Goal: Find specific page/section: Find specific page/section

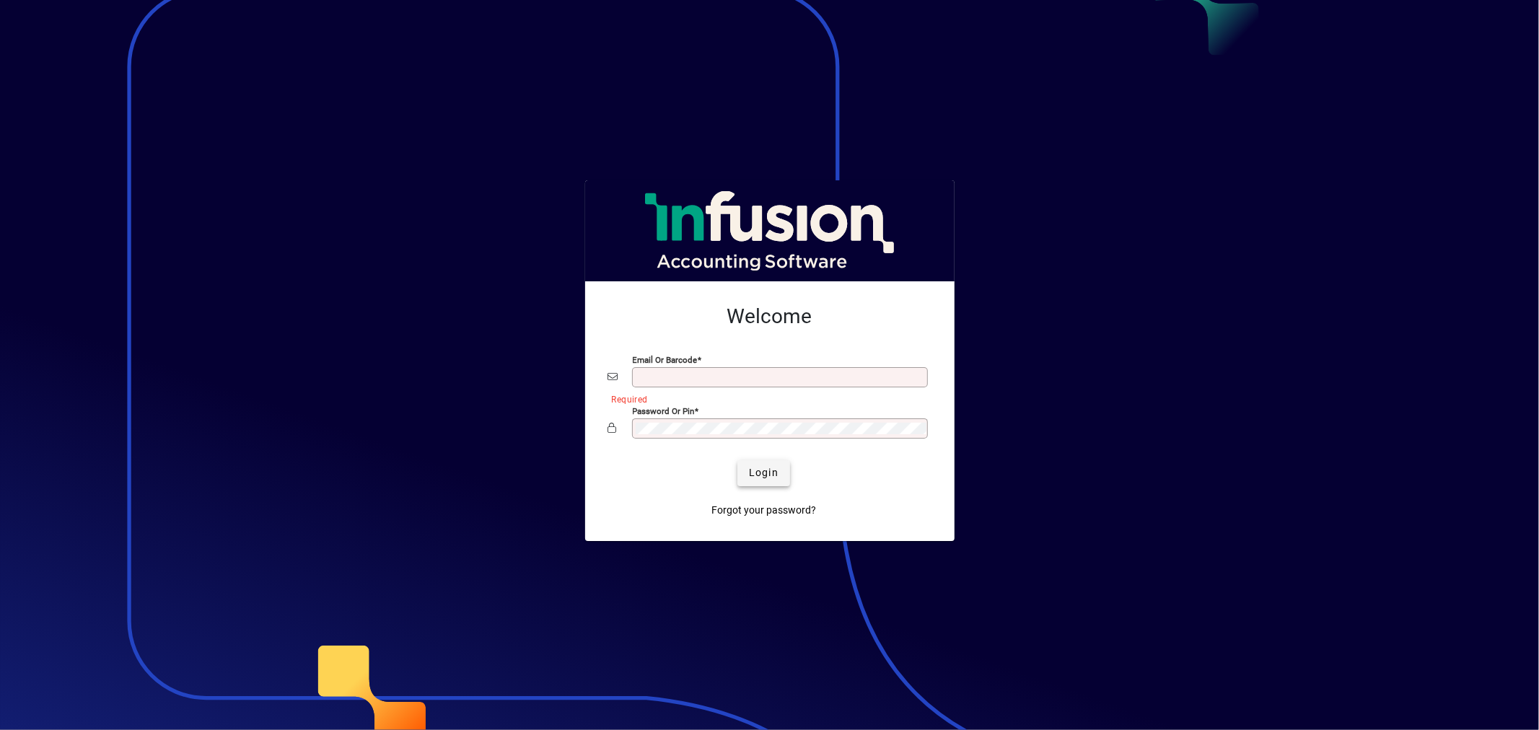
type input "**********"
click at [767, 483] on span "submit" at bounding box center [763, 473] width 53 height 35
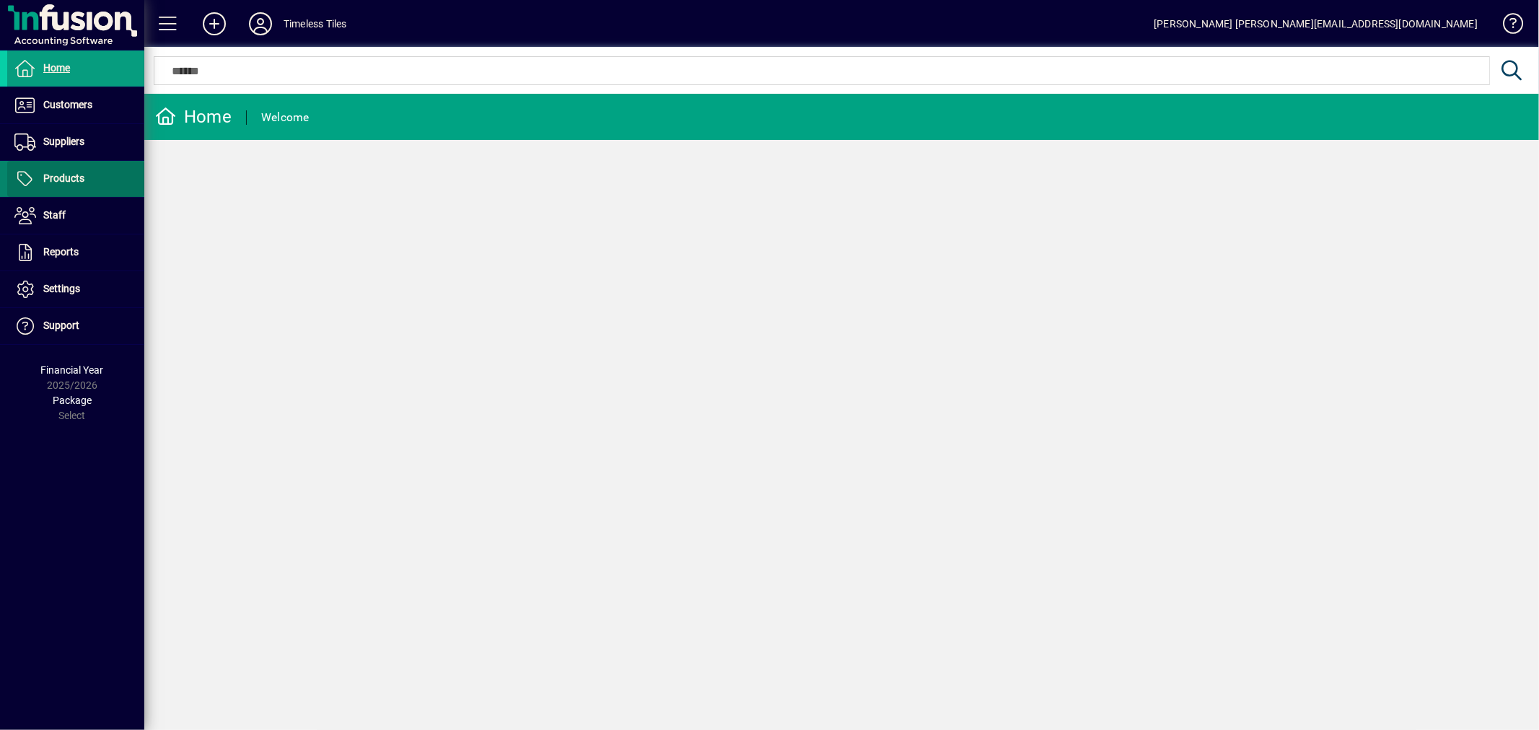
click at [89, 184] on span at bounding box center [75, 179] width 137 height 35
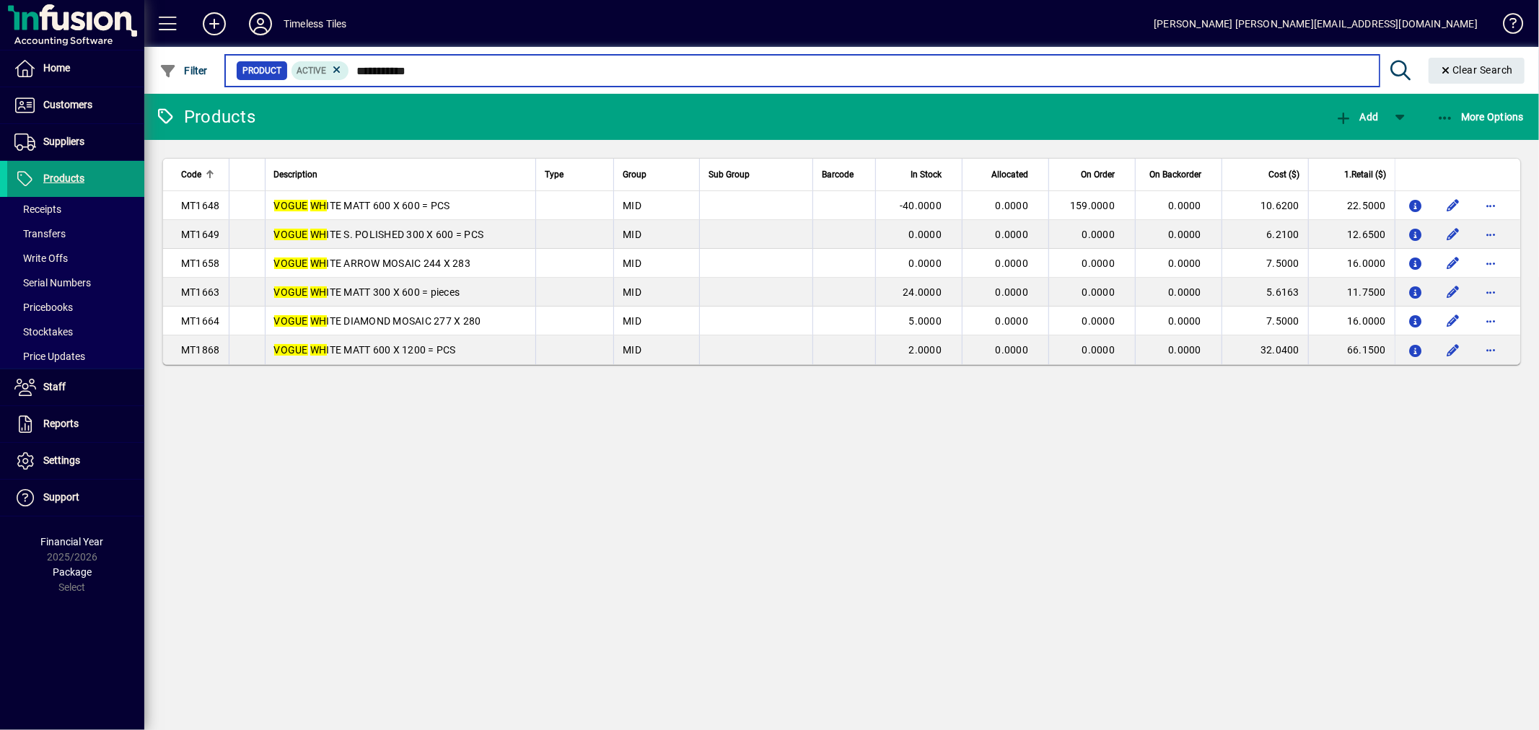
type input "**********"
